Goal: Complete application form: Complete application form

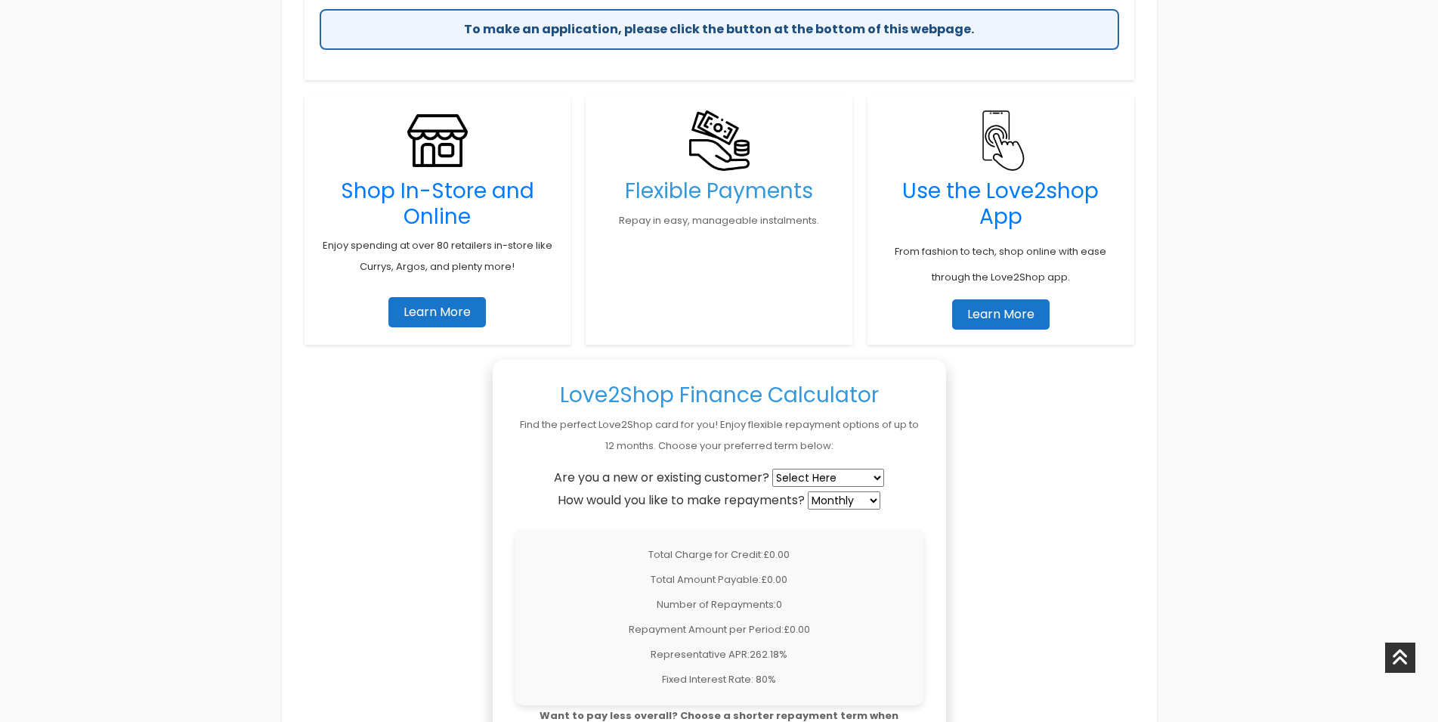
scroll to position [1079, 0]
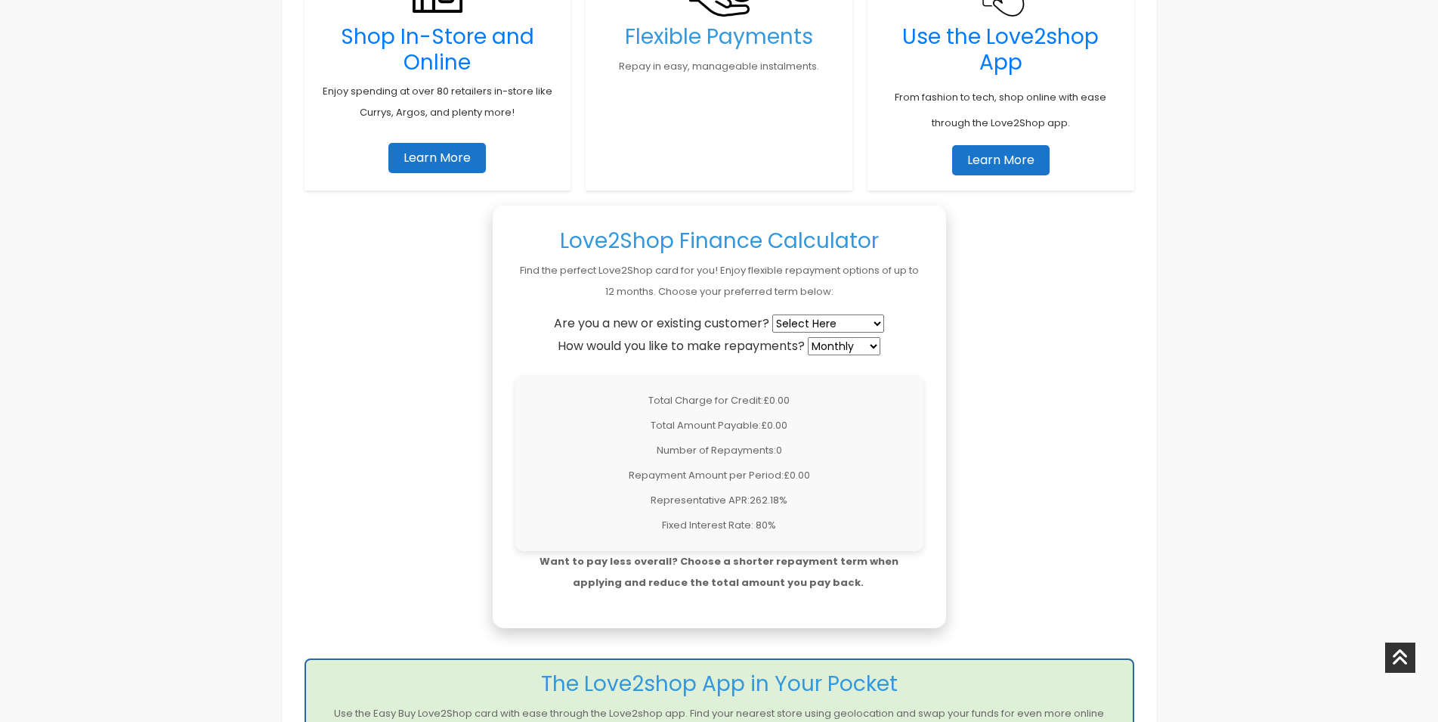
click at [772, 314] on select "Select Here New Customer Existing Customer" at bounding box center [828, 323] width 112 height 18
select select "new"
click option "New Customer" at bounding box center [0, 0] width 0 height 0
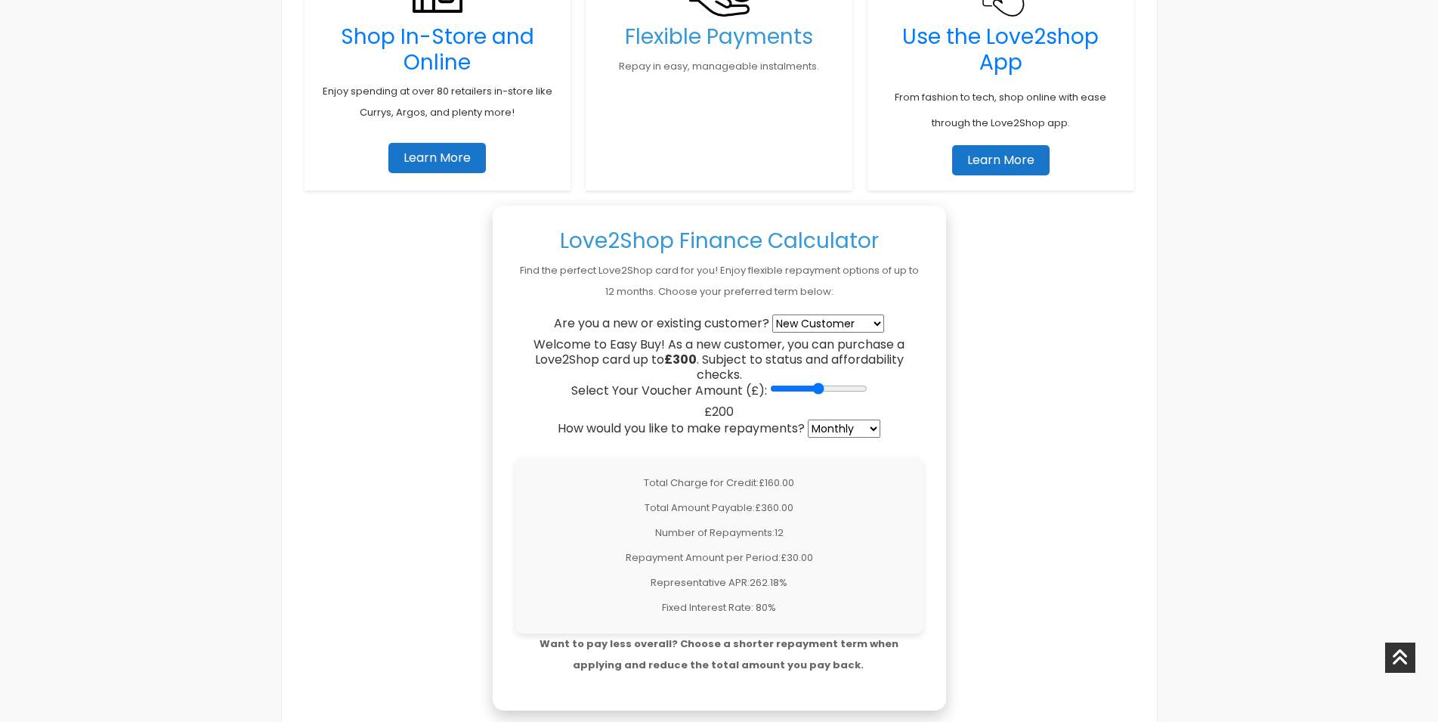
drag, startPoint x: 765, startPoint y: 389, endPoint x: 822, endPoint y: 396, distance: 57.1
type input "200"
click at [822, 394] on input "Select Your Voucher Amount (£):" at bounding box center [818, 388] width 97 height 12
click at [808, 419] on select "Weekly Fortnightly 4-Weekly Monthly" at bounding box center [844, 428] width 73 height 18
select select "4-weekly"
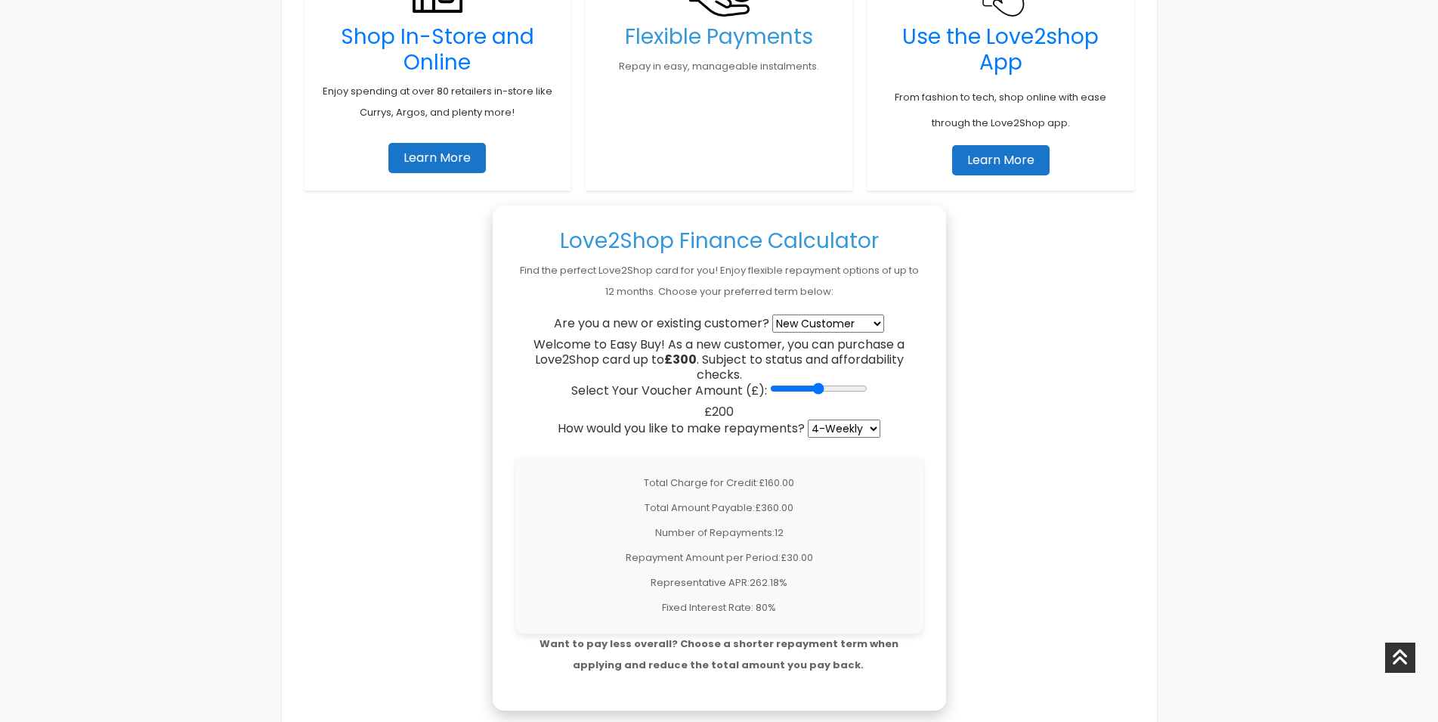
click option "4-Weekly" at bounding box center [0, 0] width 0 height 0
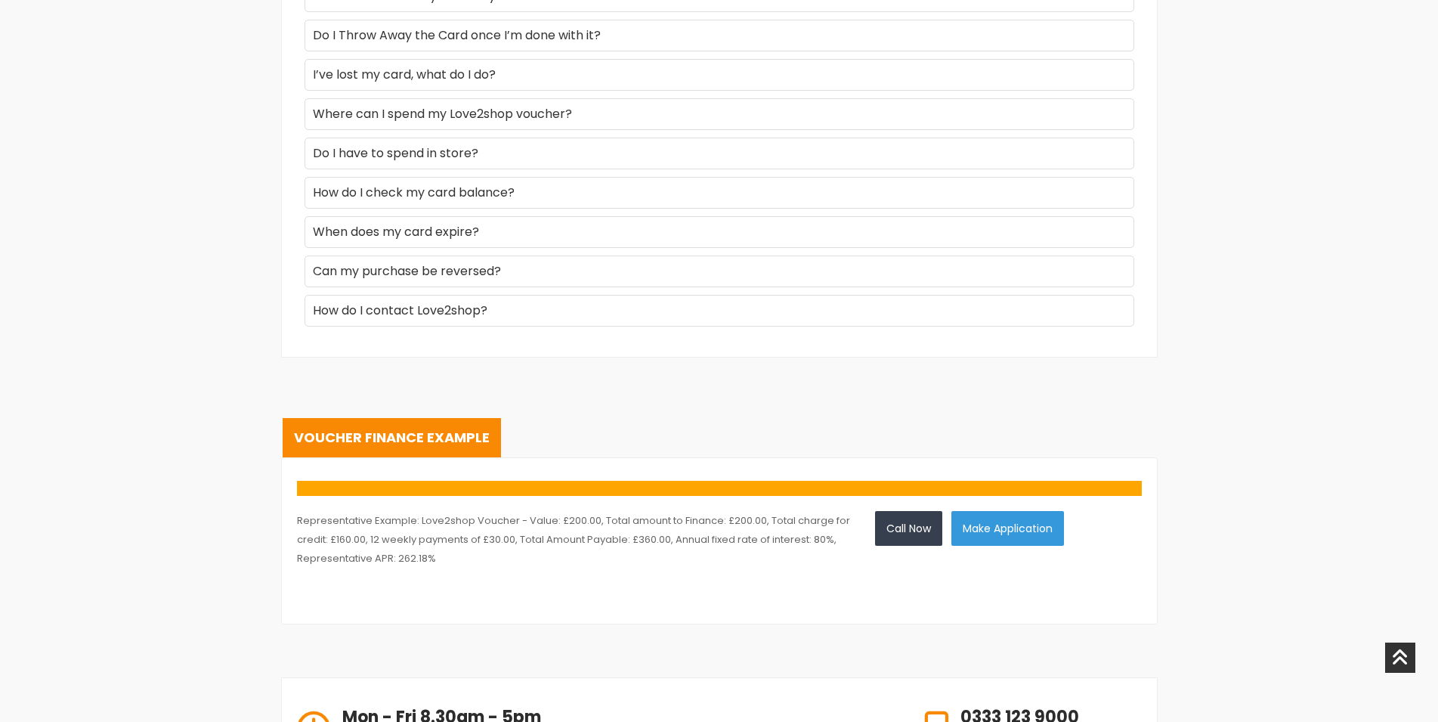
scroll to position [2466, 0]
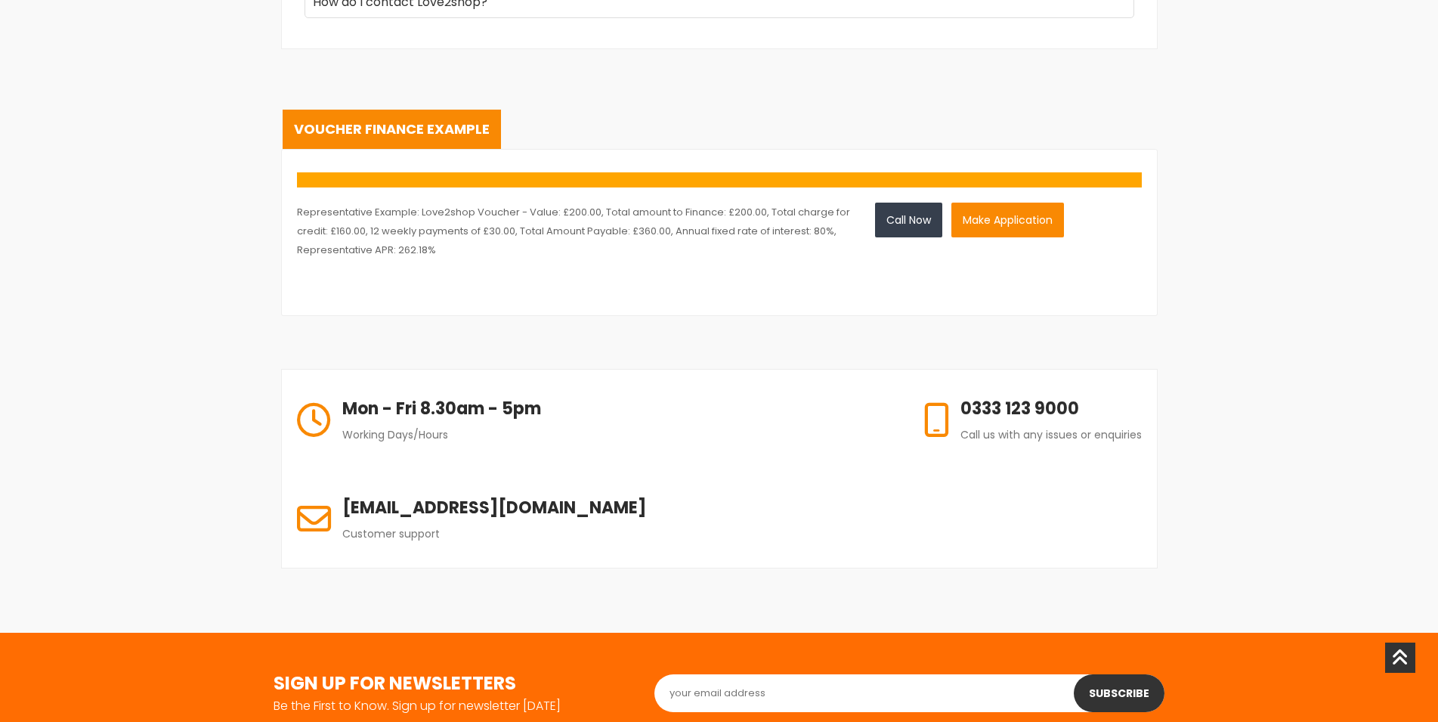
click at [1016, 222] on button "Make Application" at bounding box center [1007, 220] width 113 height 35
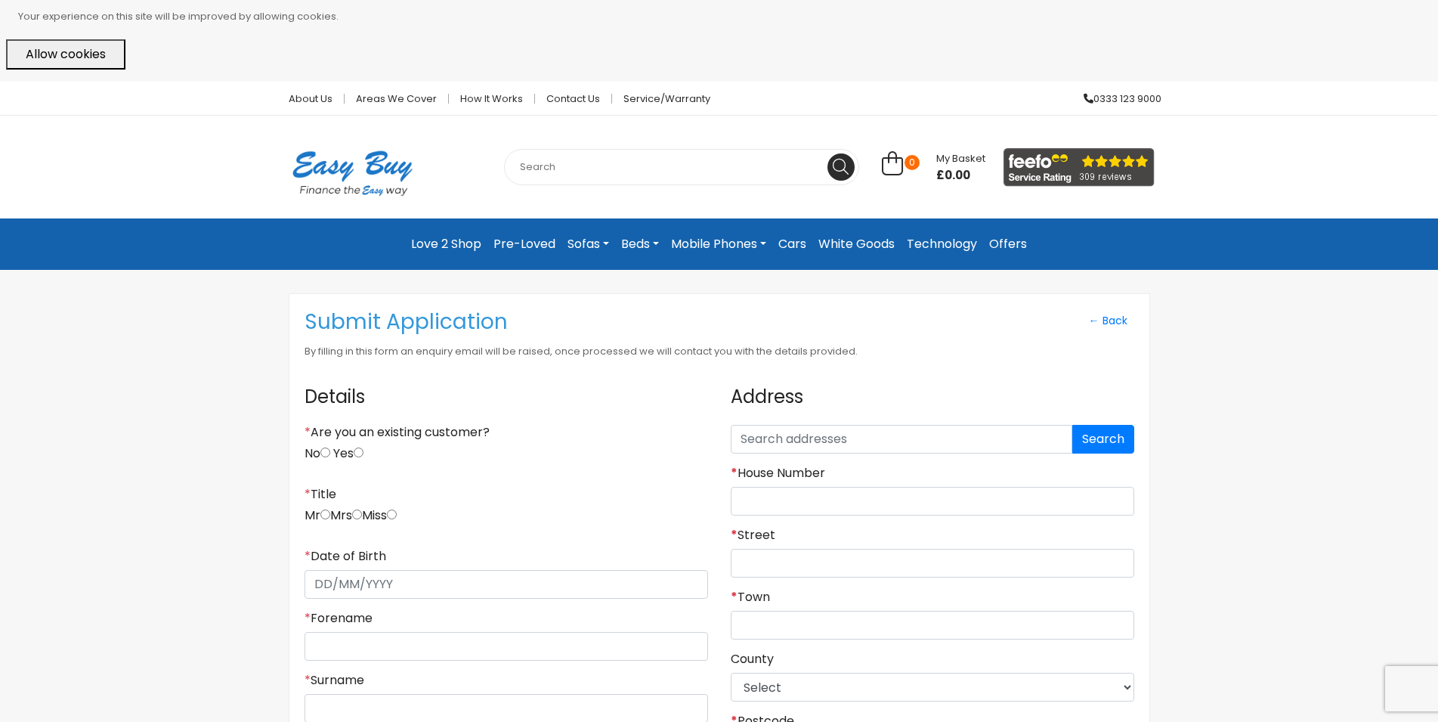
scroll to position [154, 0]
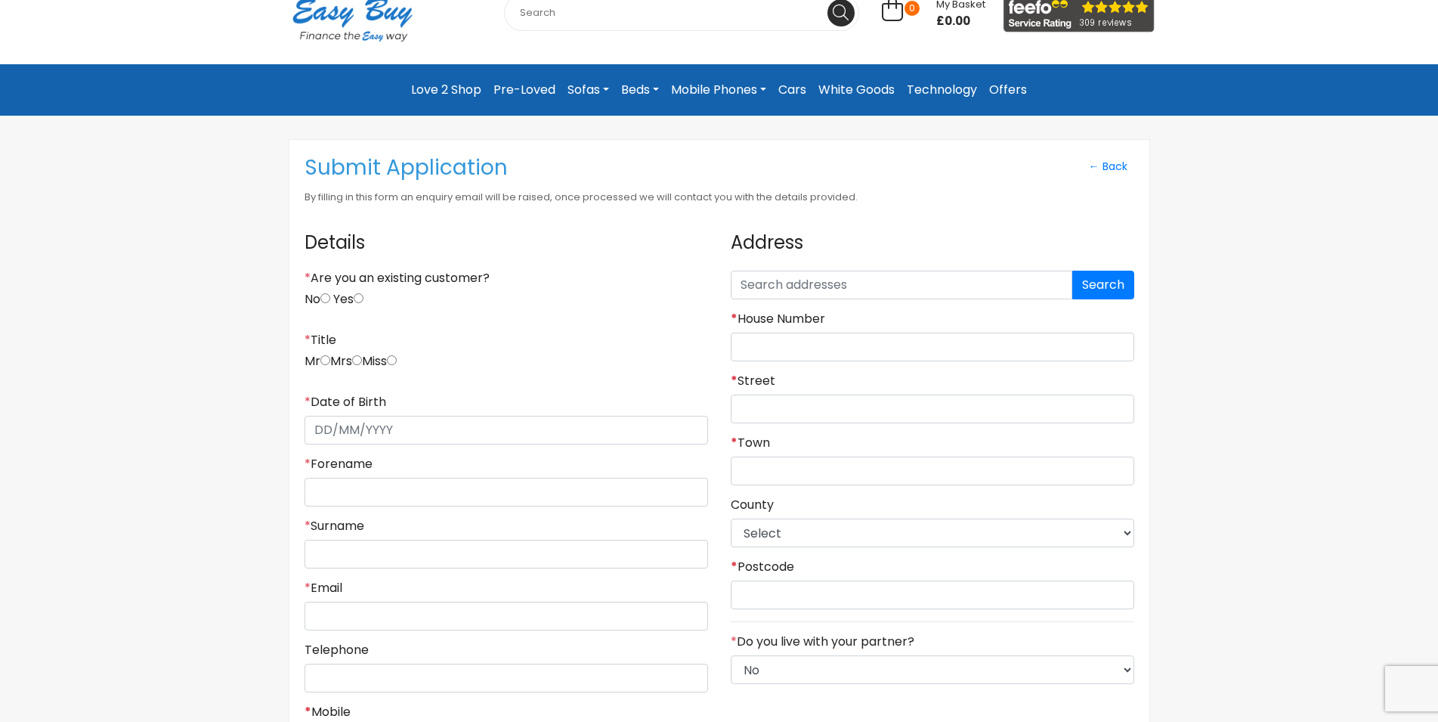
click at [329, 302] on input "No" at bounding box center [325, 298] width 10 height 10
radio input "true"
click at [325, 364] on input "radio" at bounding box center [325, 360] width 10 height 10
radio input "true"
click at [325, 433] on input "* Date of Birth" at bounding box center [507, 430] width 404 height 29
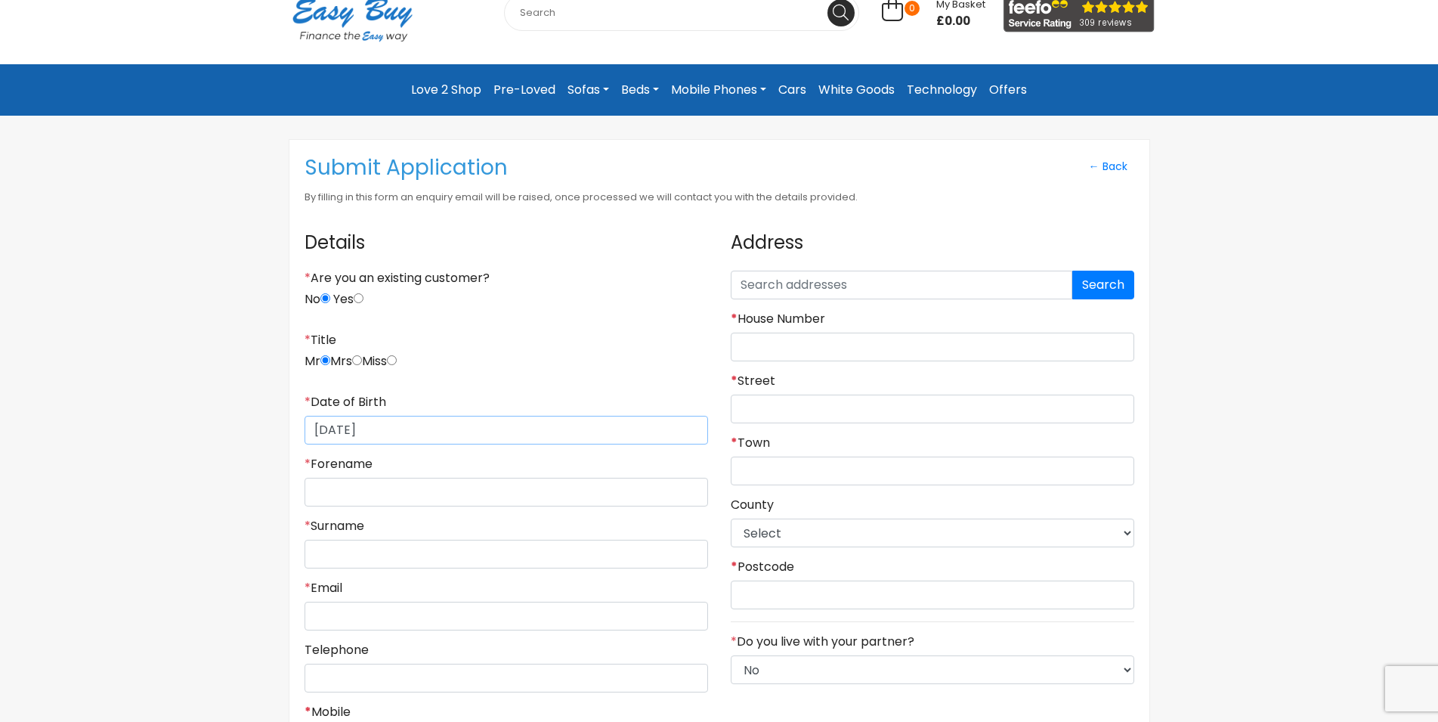
type input "[DATE]"
click at [355, 491] on input "* Forename" at bounding box center [507, 492] width 404 height 29
type input "[PERSON_NAME]"
click at [335, 552] on input "* Surname" at bounding box center [507, 554] width 404 height 29
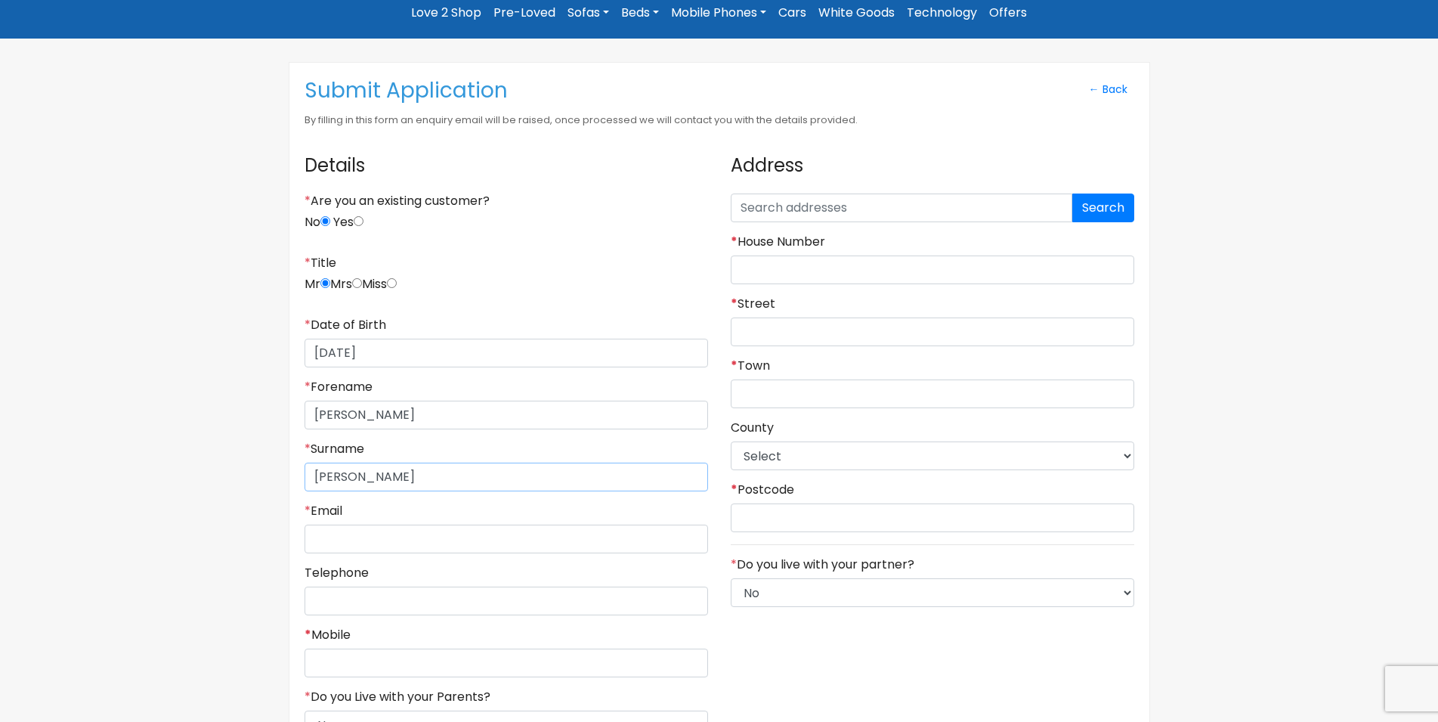
scroll to position [462, 0]
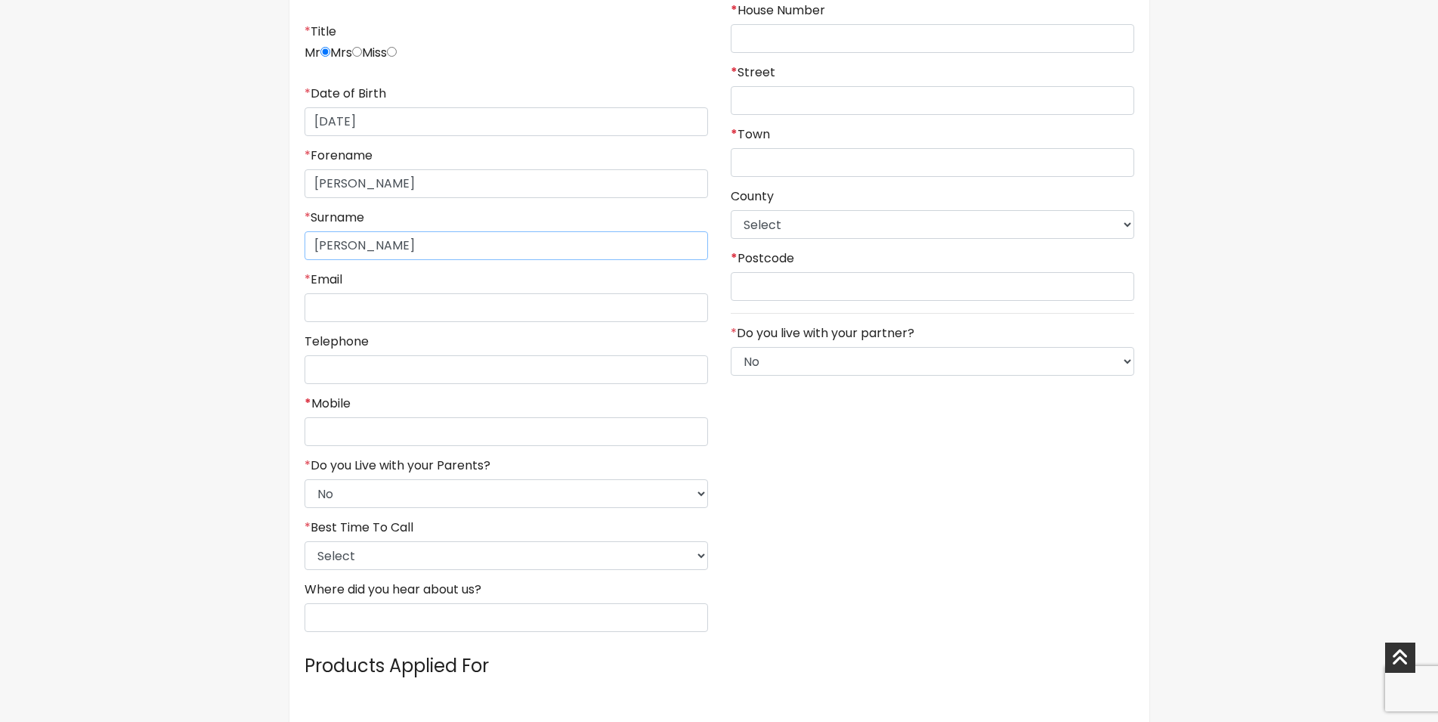
type input "[PERSON_NAME]"
click at [358, 313] on input "* Email" at bounding box center [507, 307] width 404 height 29
type input "[EMAIL_ADDRESS][DOMAIN_NAME]"
type input "(07404) 861766"
type input "07404861766"
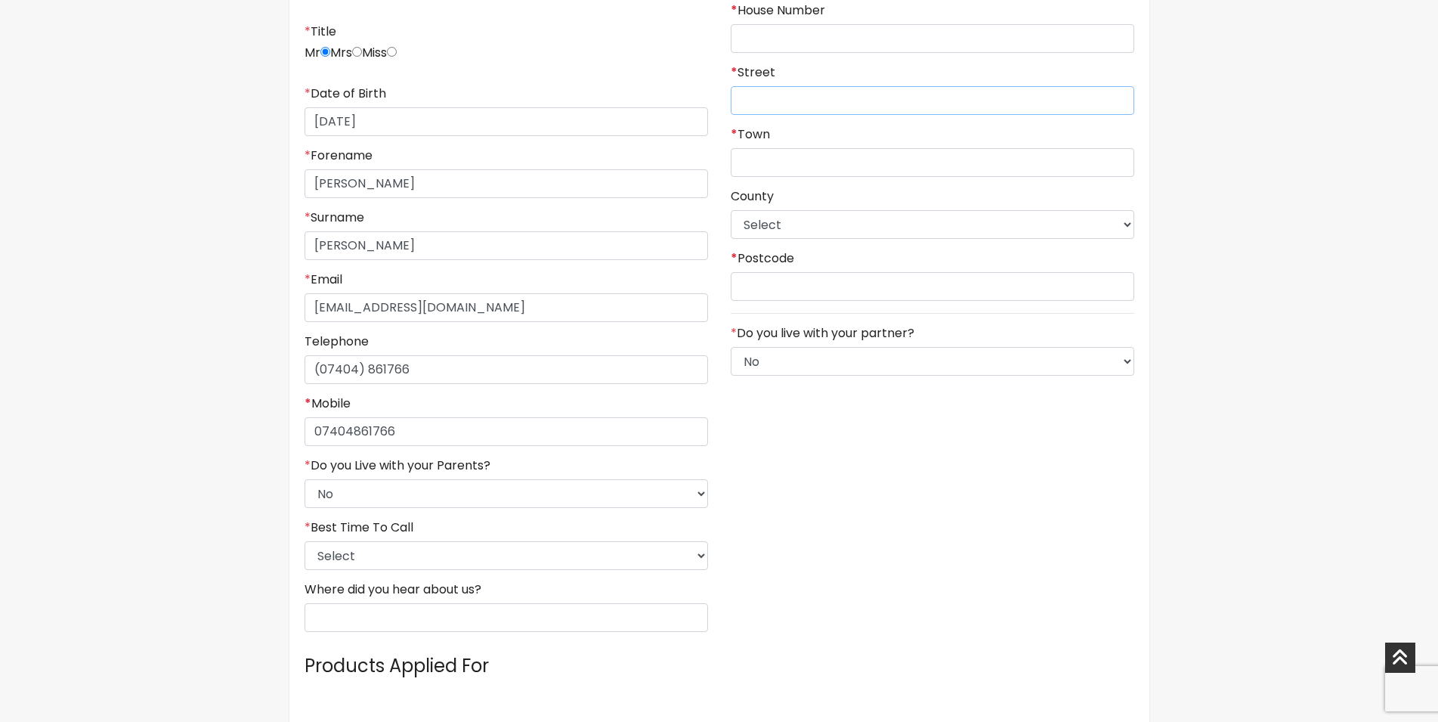
type input "[GEOGRAPHIC_DATA]"
type input "Runwell ,[GEOGRAPHIC_DATA]"
type input "SS117NZ"
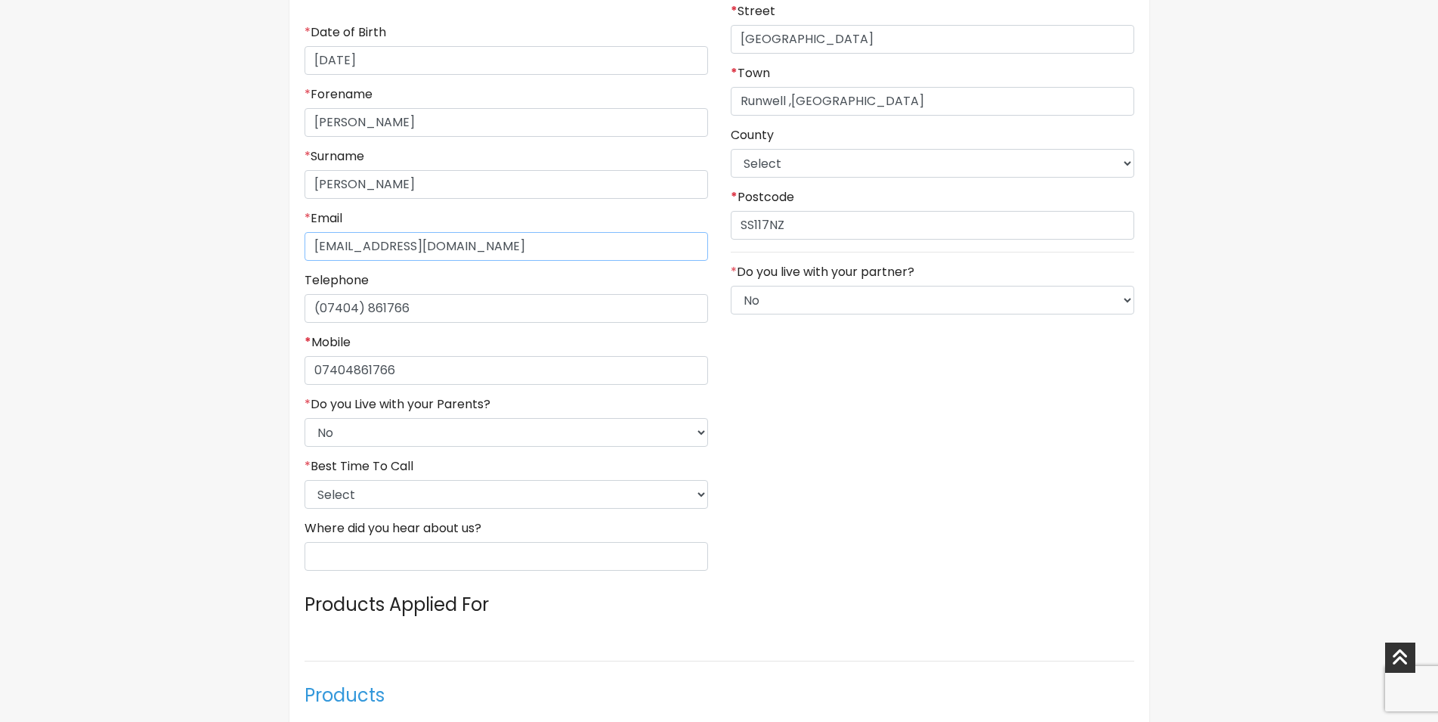
type input "(07404) 861766"
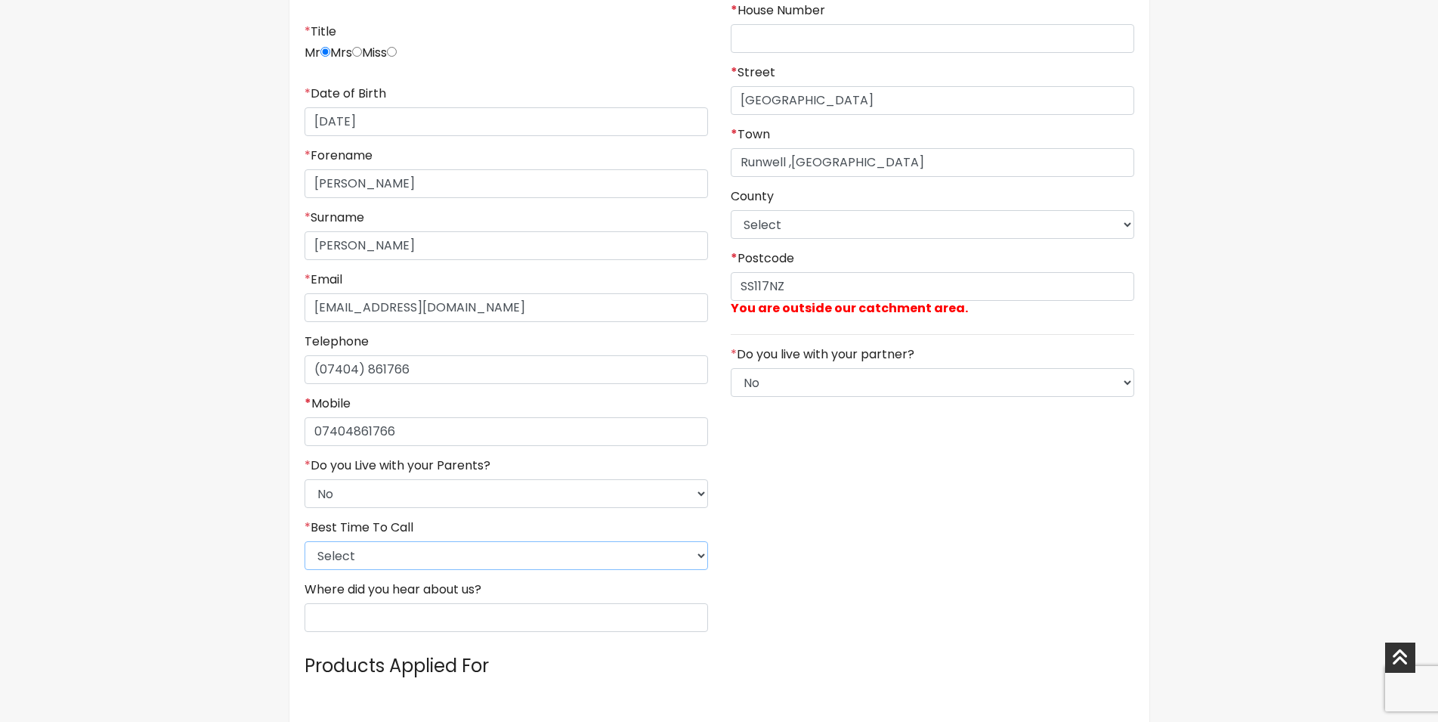
click at [305, 541] on select "Select 9am-12pm 12pm-3pm 3pm-6pm 6pm-8pm Any Time" at bounding box center [507, 555] width 404 height 29
select select "2"
click option "12pm-3pm" at bounding box center [0, 0] width 0 height 0
click at [632, 618] on input "Where did you hear about us?" at bounding box center [507, 617] width 404 height 29
type input "online"
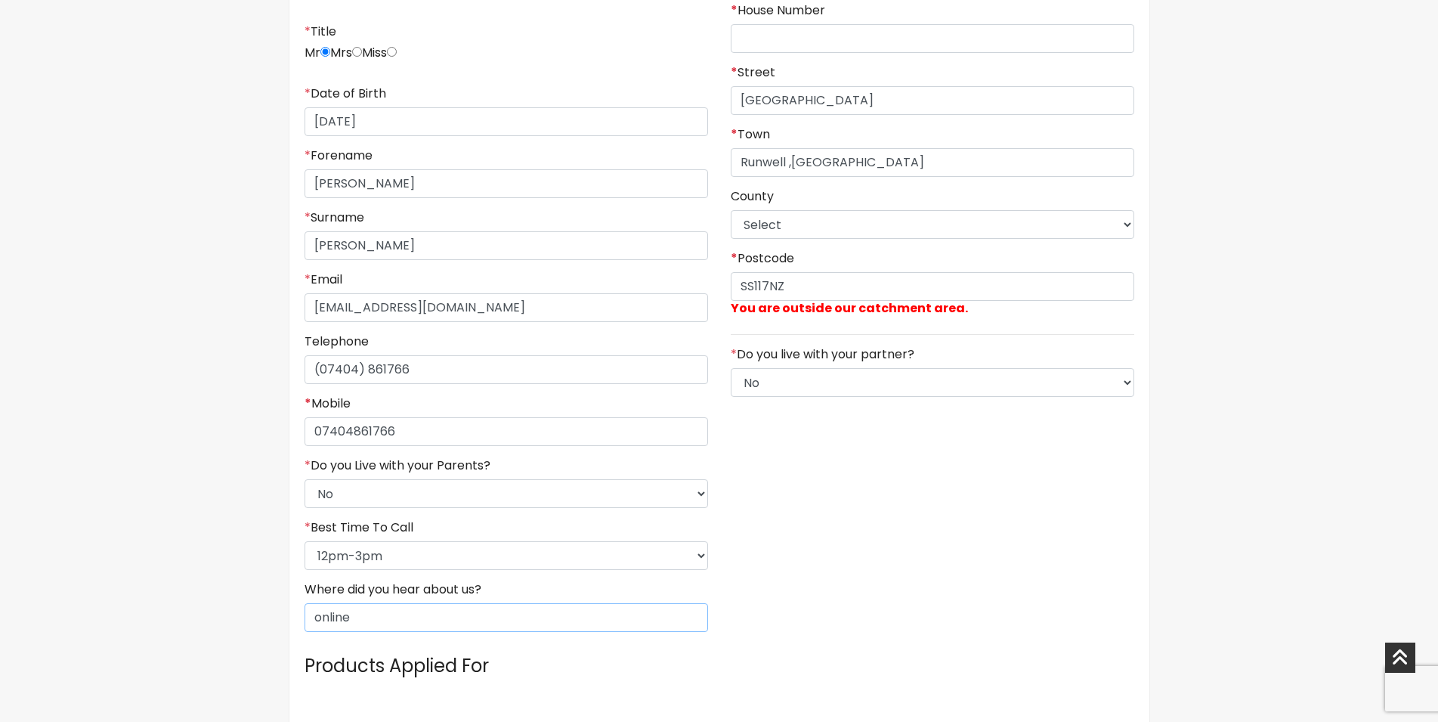
scroll to position [138, 0]
